Goal: Navigation & Orientation: Find specific page/section

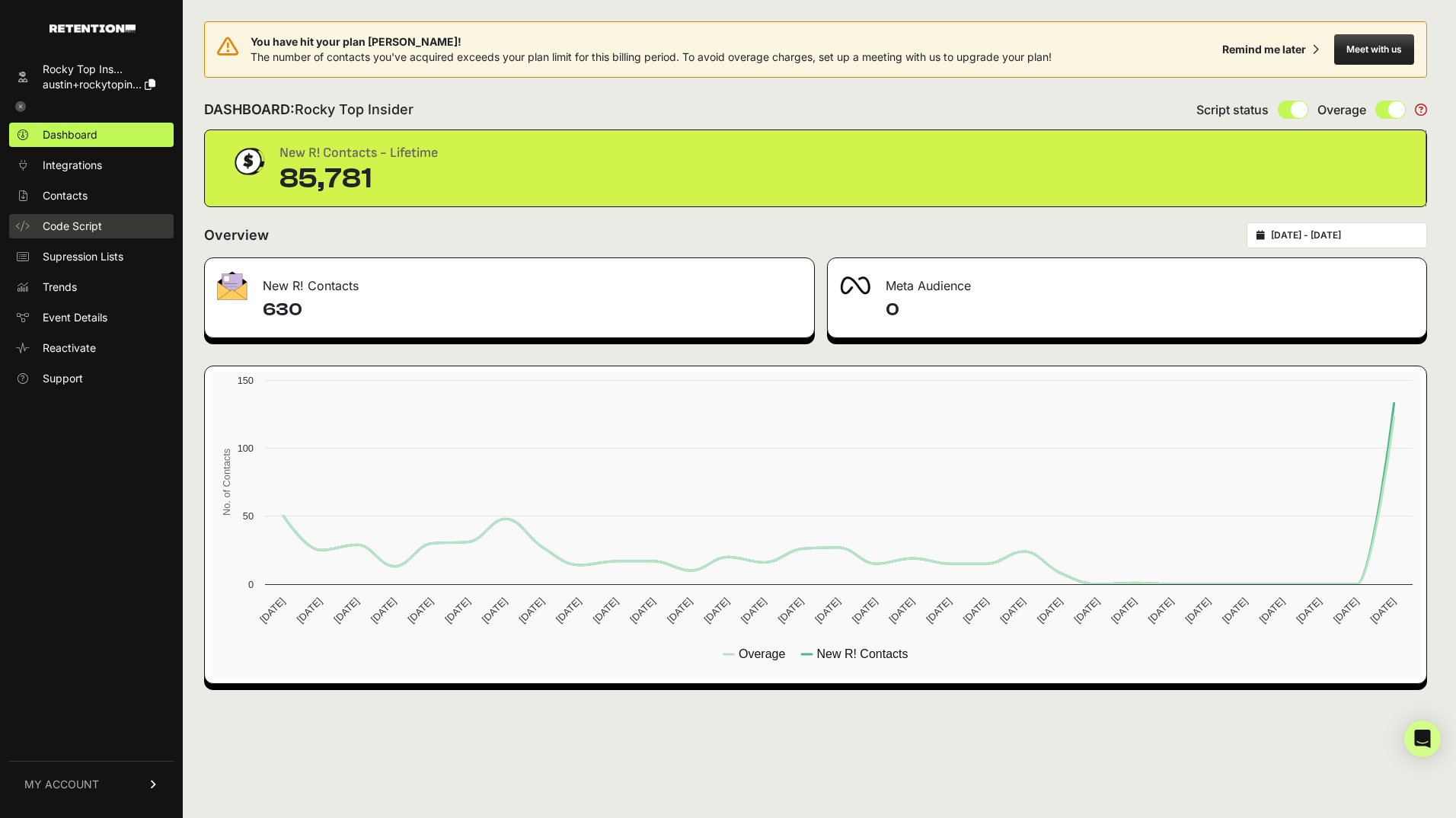
click at [65, 230] on span "Code Script" at bounding box center [72, 227] width 59 height 16
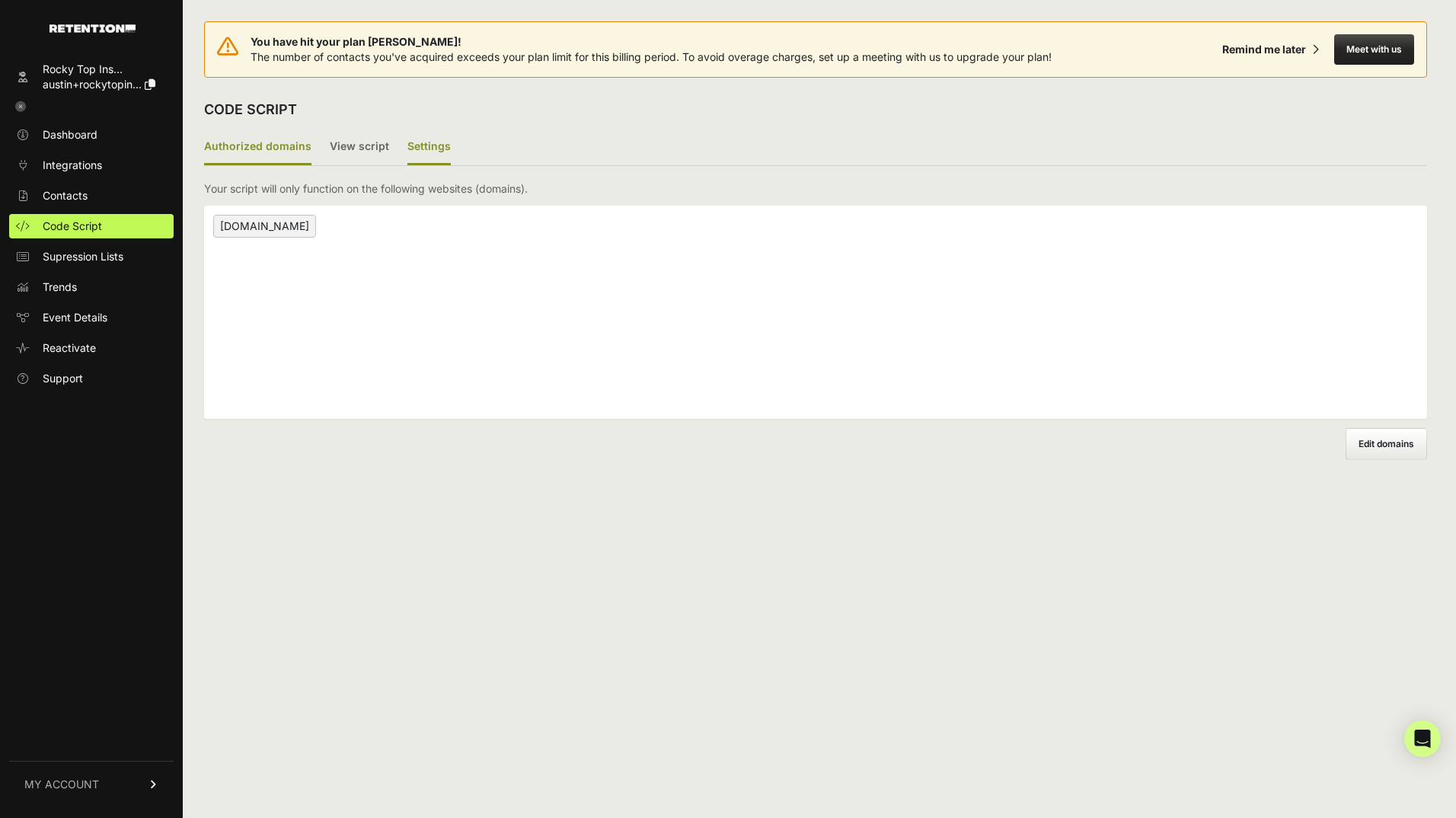
click at [412, 152] on label "Settings" at bounding box center [429, 147] width 43 height 35
click at [0, 0] on input "Settings" at bounding box center [0, 0] width 0 height 0
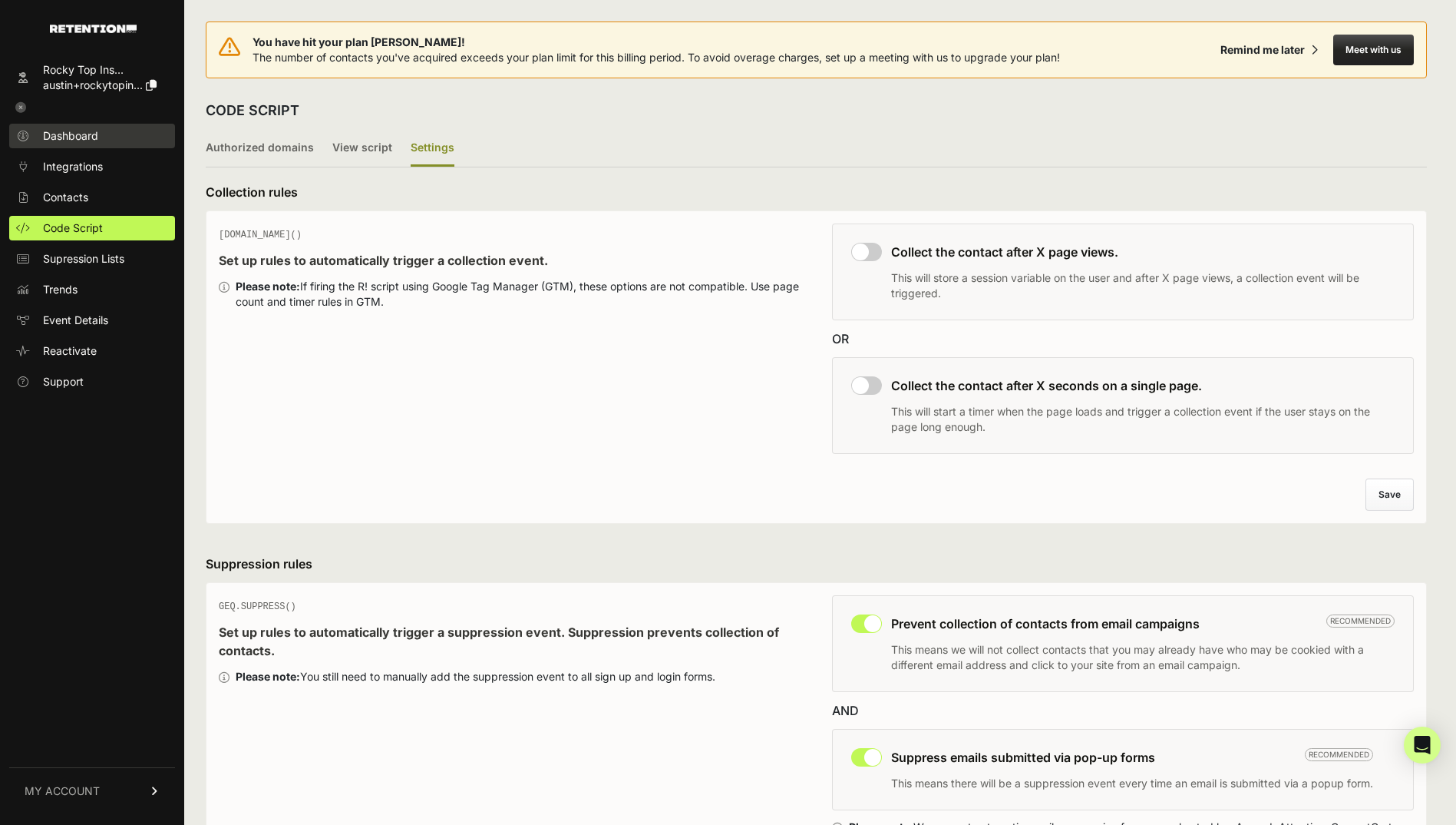
click at [70, 136] on span "Dashboard" at bounding box center [70, 137] width 55 height 16
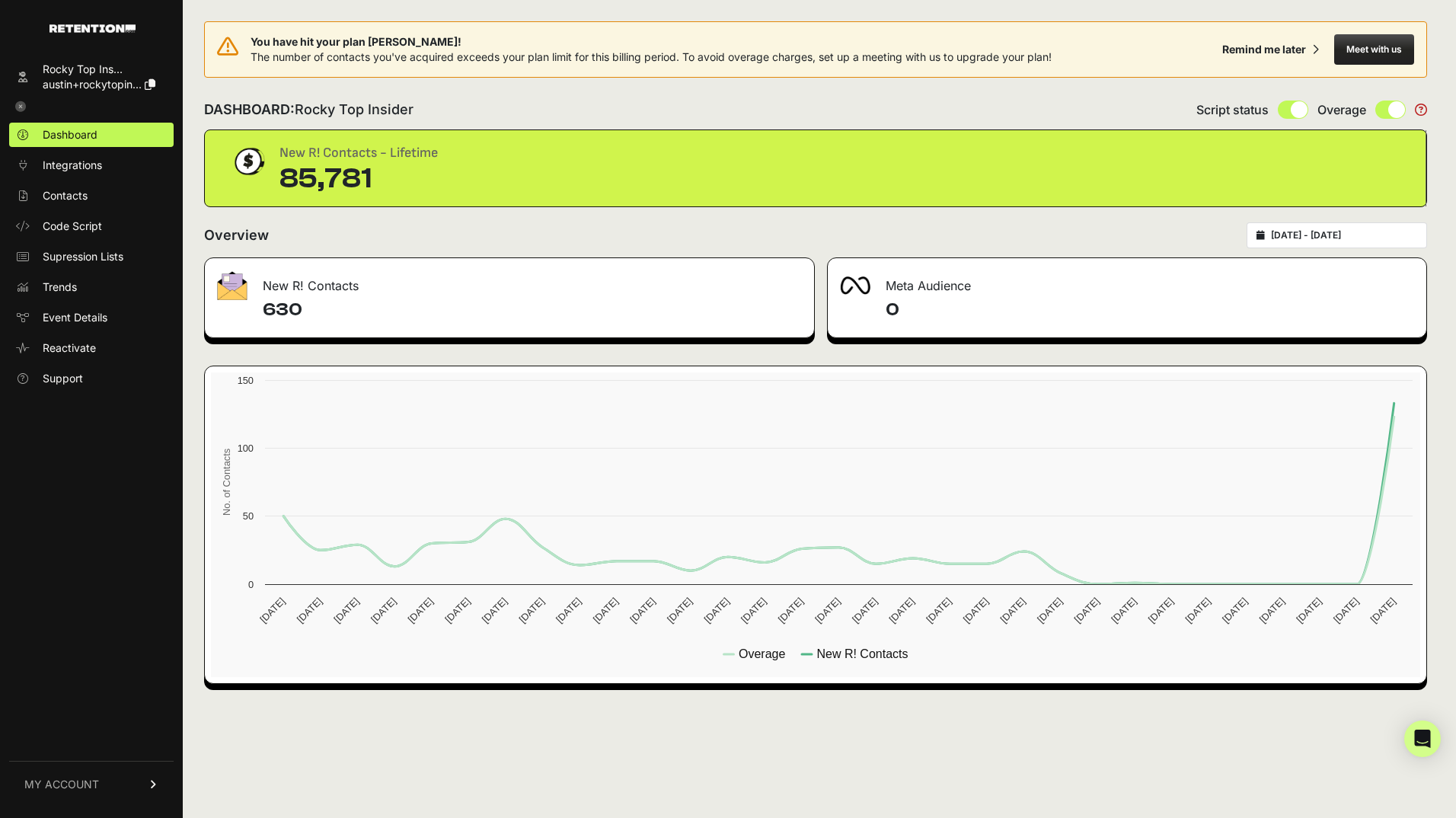
click at [18, 112] on link at bounding box center [91, 106] width 165 height 20
